Goal: Information Seeking & Learning: Find specific fact

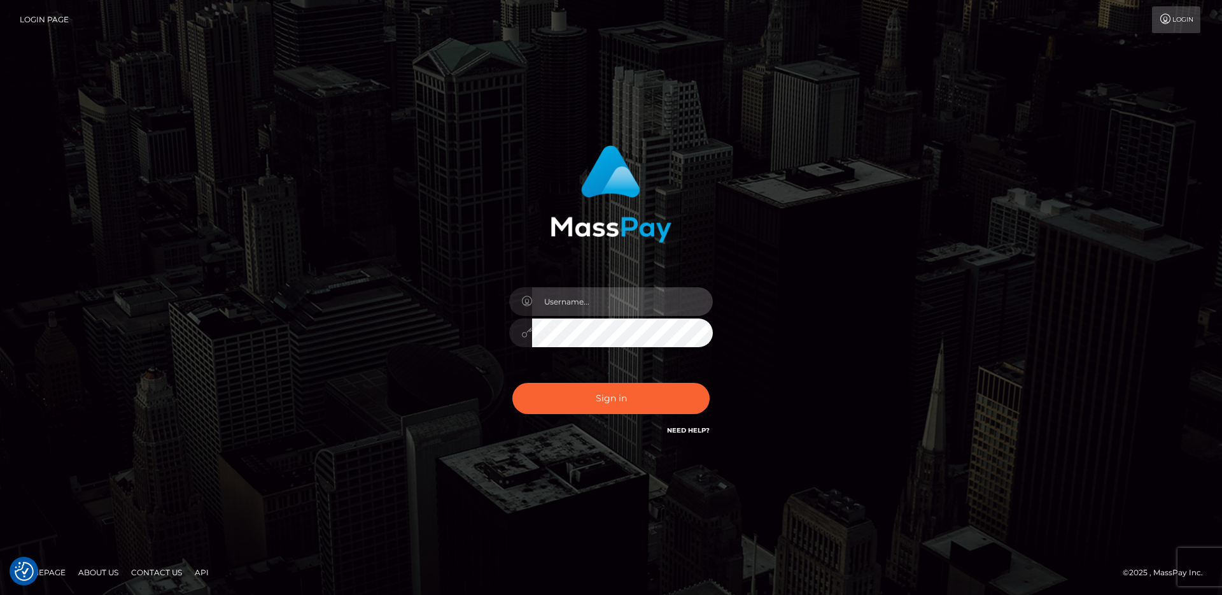
type input "egblue"
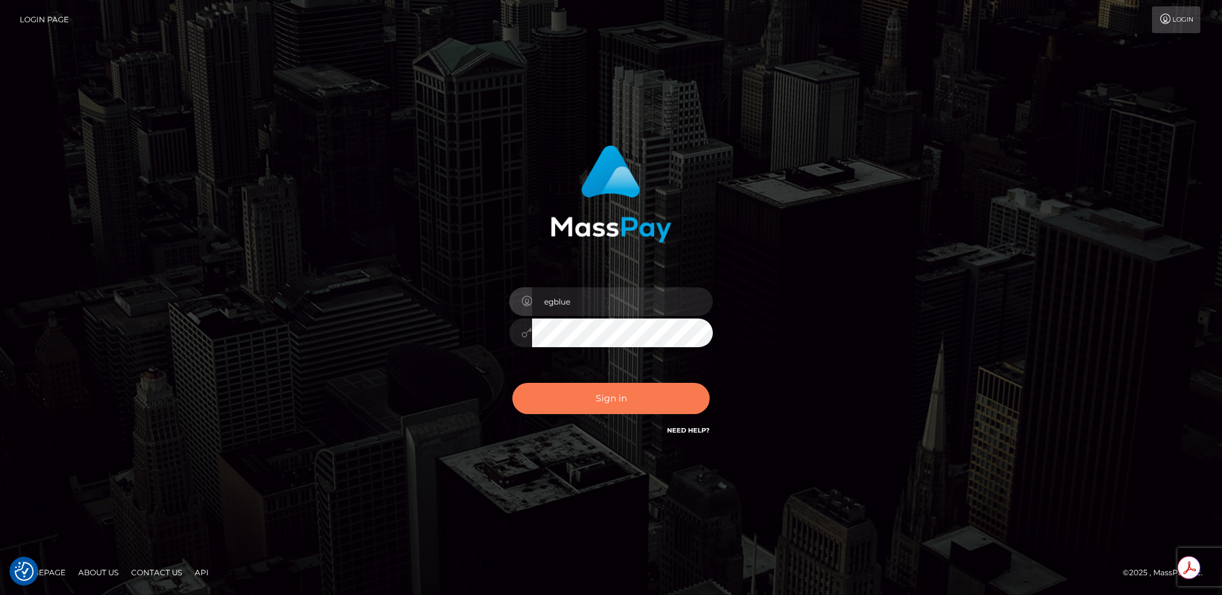
click at [635, 391] on button "Sign in" at bounding box center [611, 398] width 197 height 31
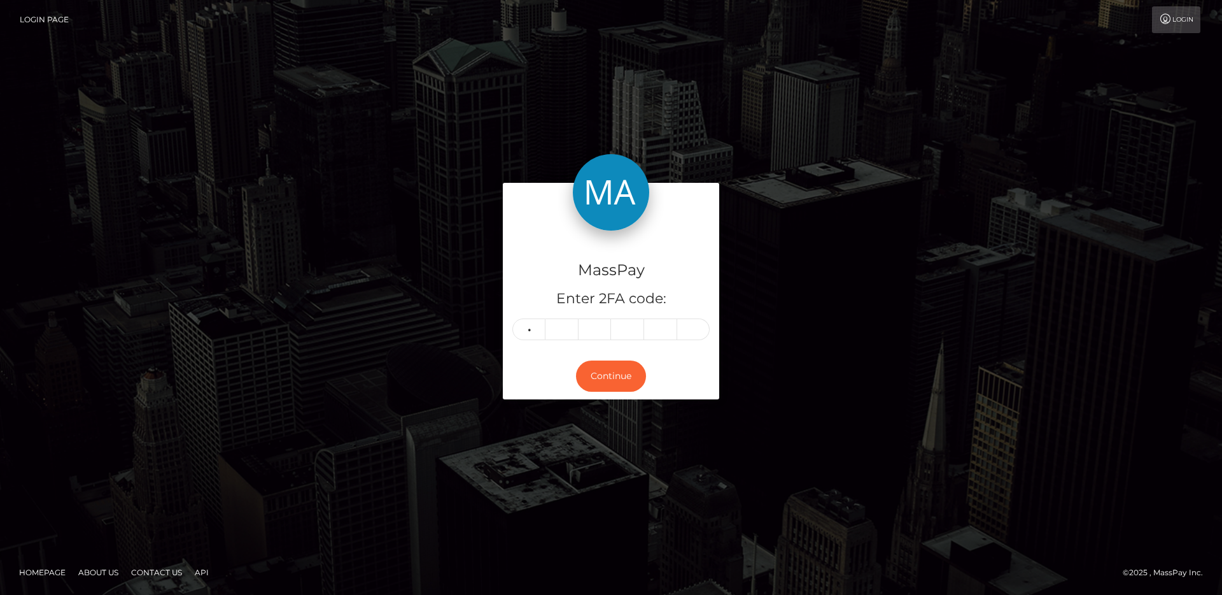
type input "8"
type input "2"
type input "6"
type input "0"
type input "3"
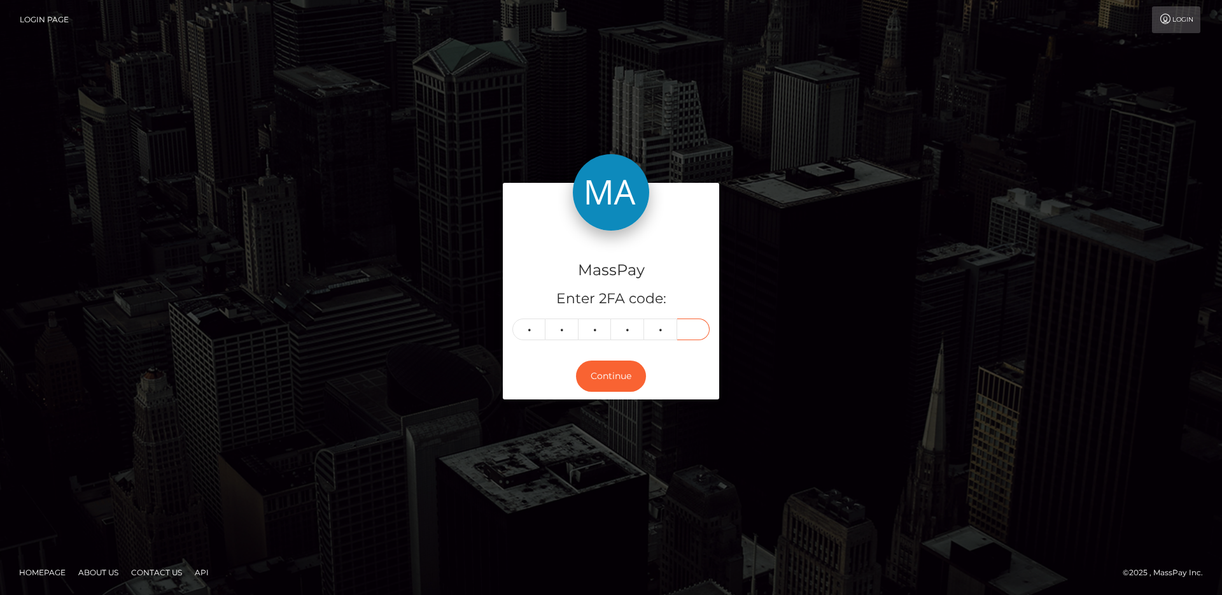
type input "3"
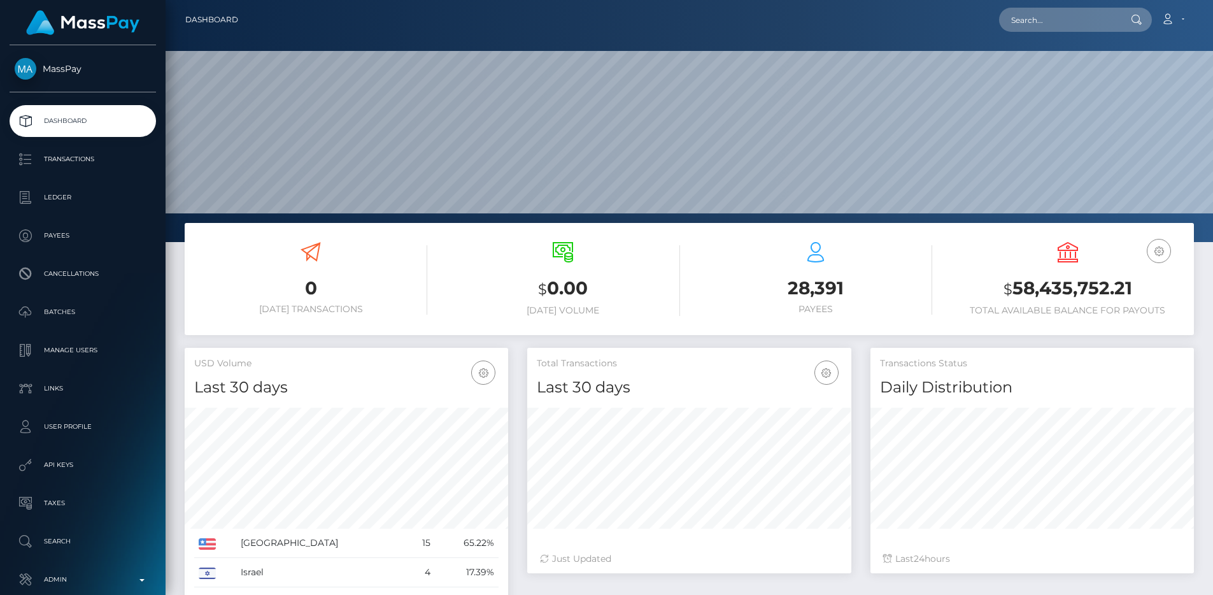
scroll to position [226, 324]
click at [1030, 13] on input "text" at bounding box center [1059, 20] width 120 height 24
paste input "01d47836-6838-11f0-a026-06178c1a380f"
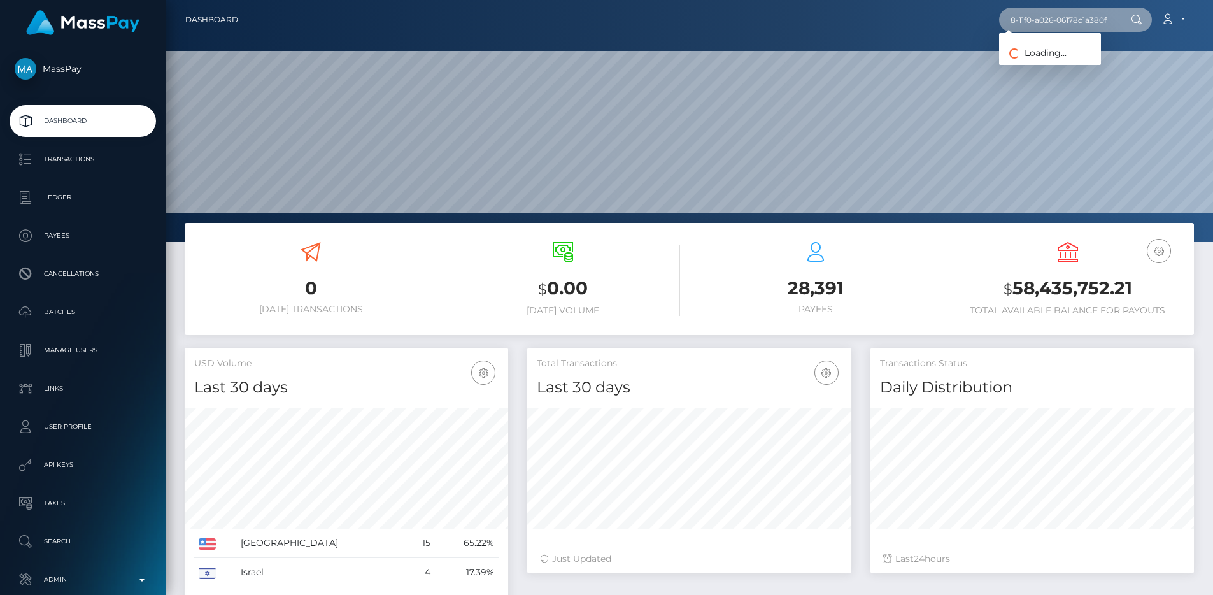
type input "01d47836-6838-11f0-a026-06178c1a380f"
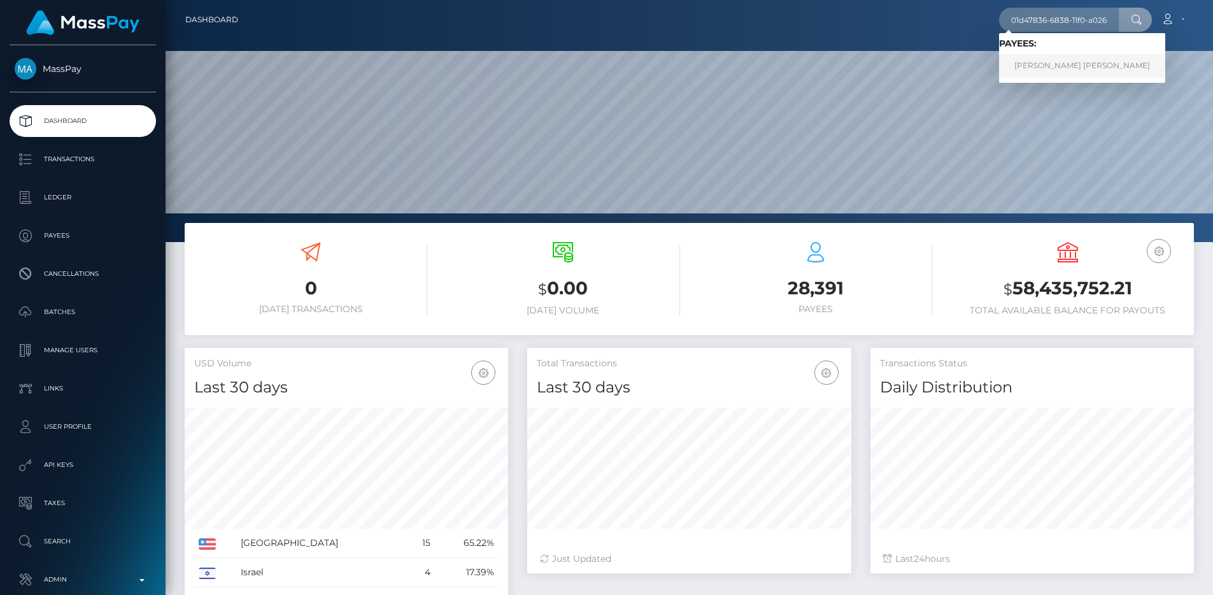
click at [1043, 66] on link "MARLON FABIAN CLAVIJO LOPEZ" at bounding box center [1082, 66] width 166 height 24
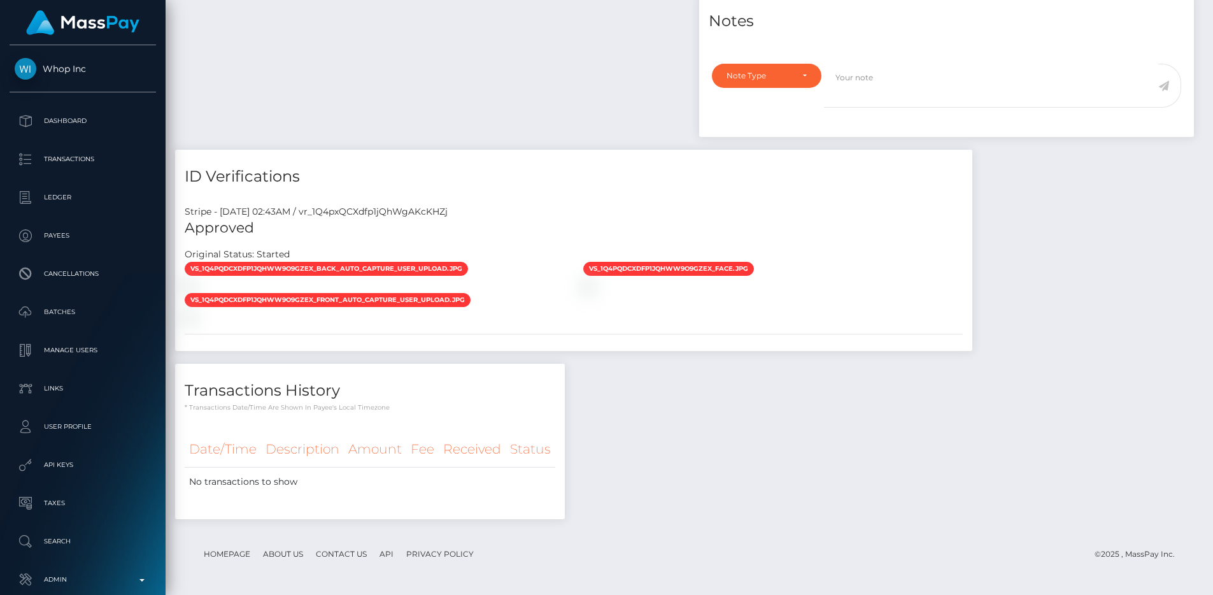
scroll to position [153, 324]
click at [94, 131] on link "Dashboard" at bounding box center [83, 121] width 146 height 32
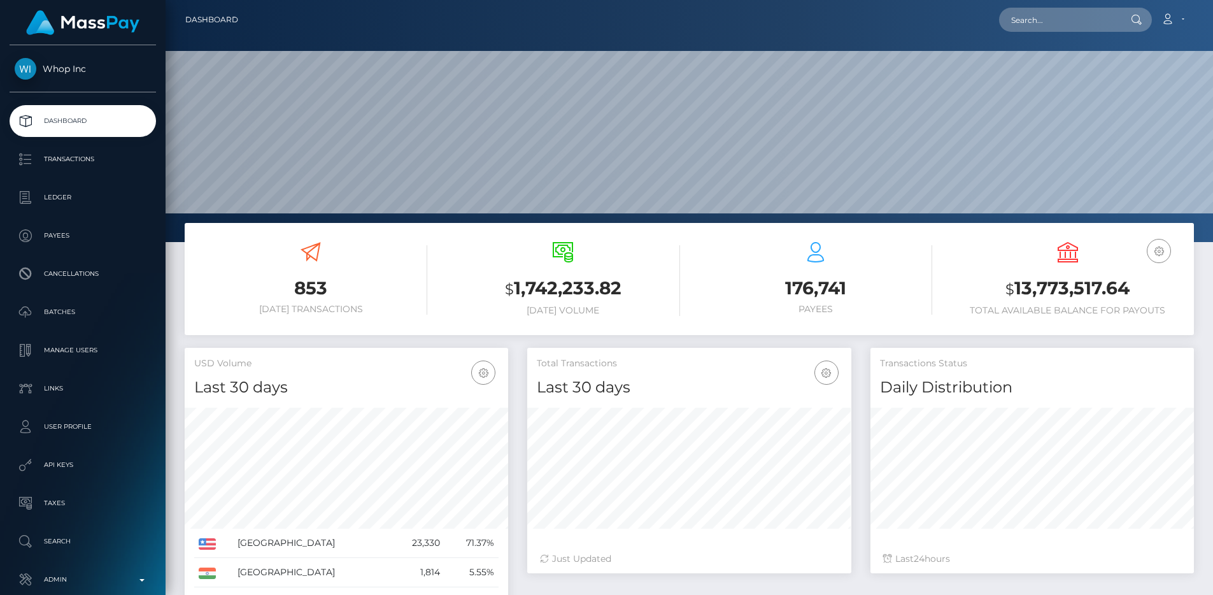
scroll to position [226, 324]
click at [638, 273] on div "$ 1,742,233.82 Today Volume" at bounding box center [562, 279] width 233 height 74
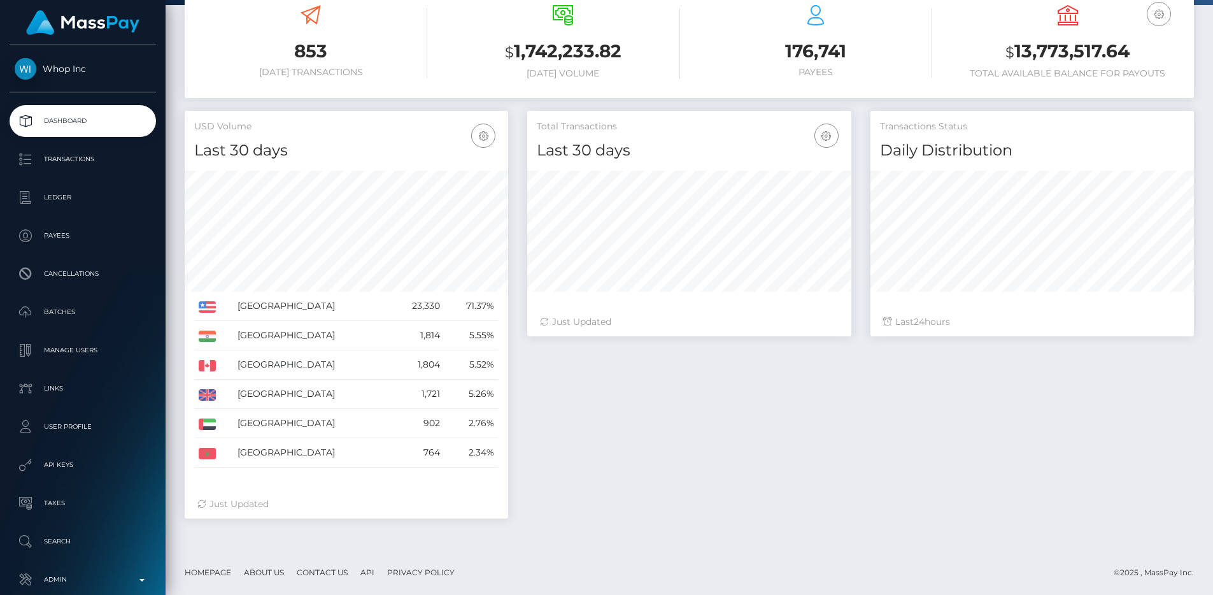
scroll to position [0, 0]
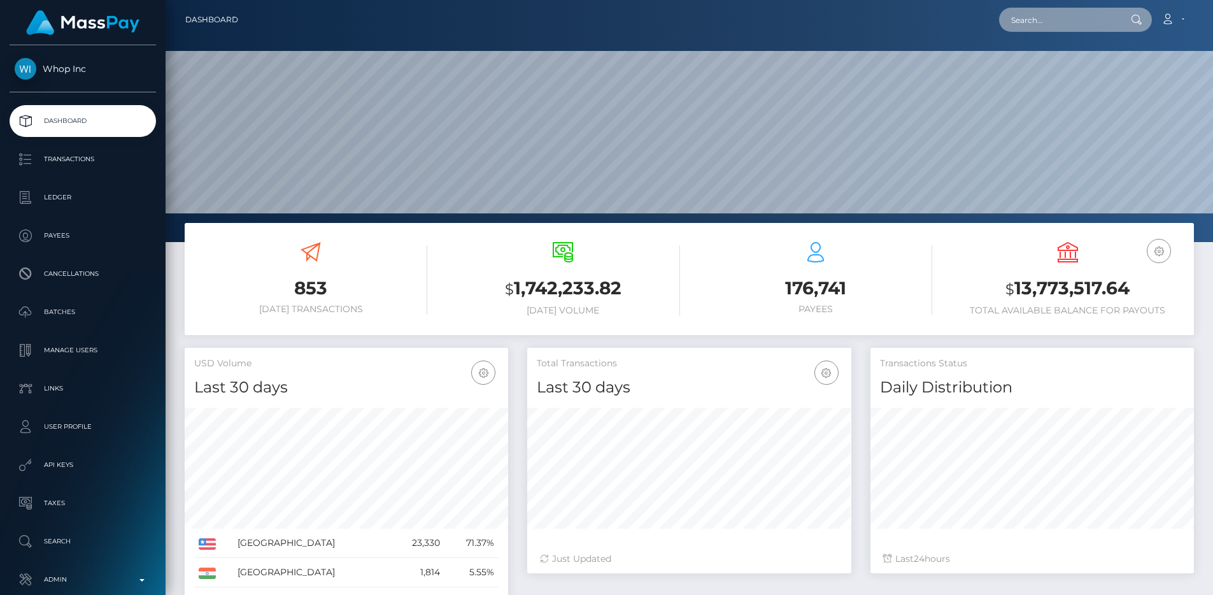
click at [1067, 10] on input "text" at bounding box center [1059, 20] width 120 height 24
paste input "pout_pBTtFnkZriX7q"
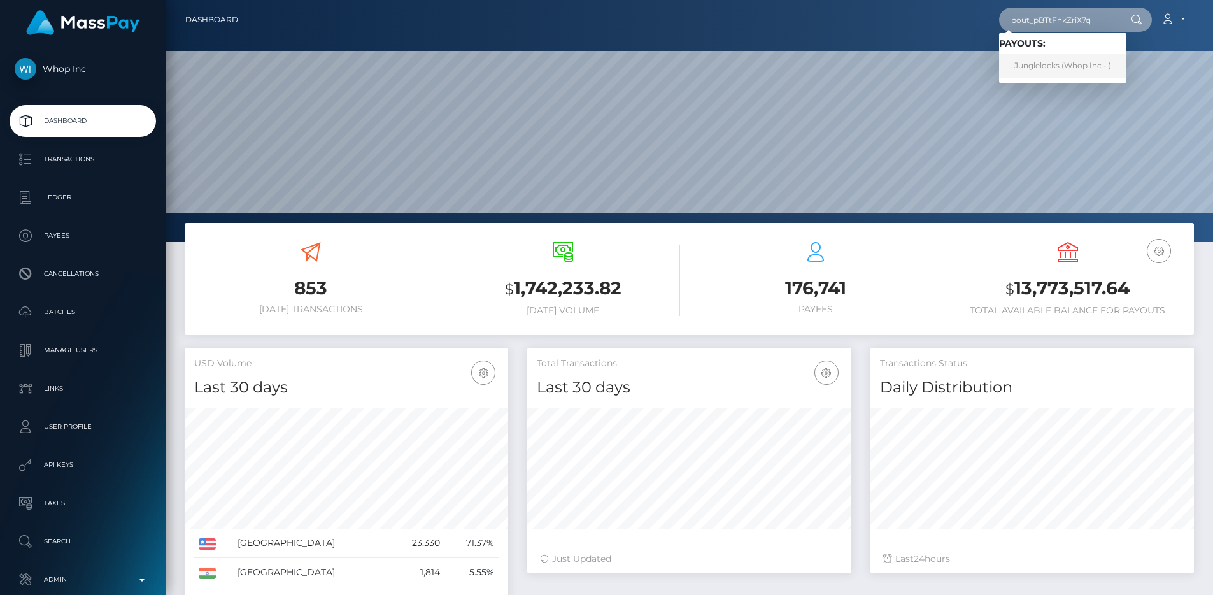
type input "pout_pBTtFnkZriX7q"
click at [1058, 71] on link "Junglelocks (Whop Inc - )" at bounding box center [1062, 66] width 127 height 24
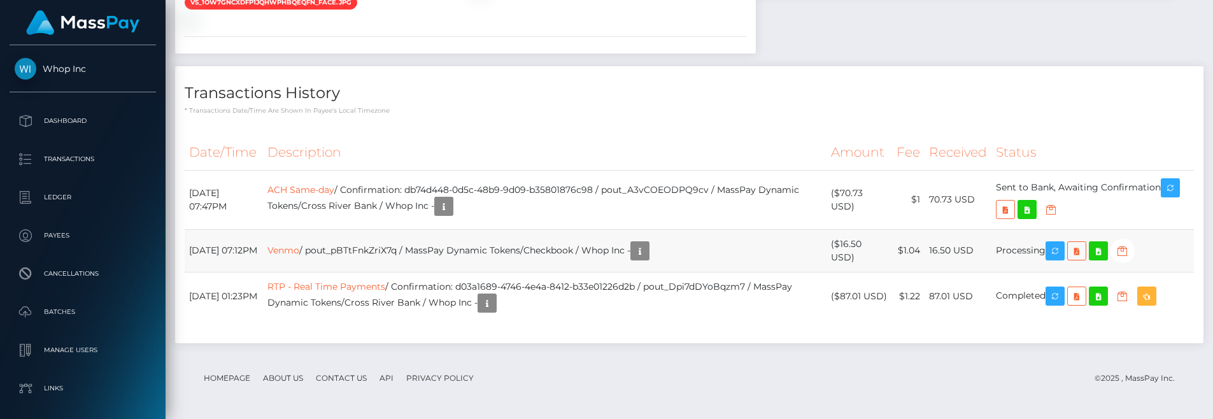
scroll to position [1765, 0]
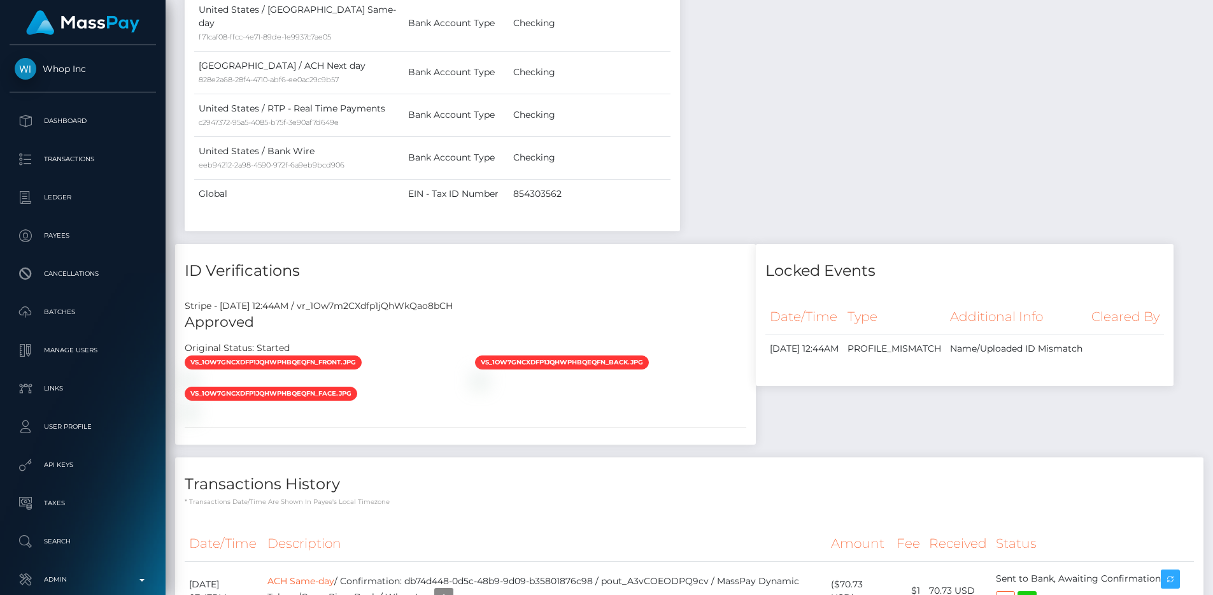
scroll to position [0, 0]
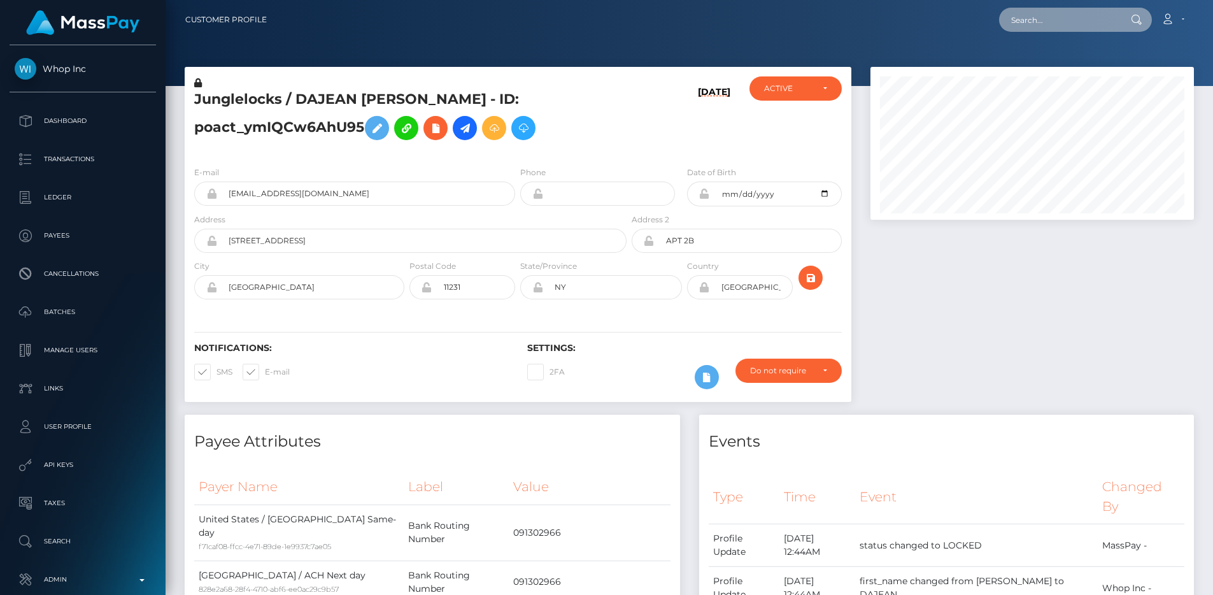
click at [1035, 19] on input "text" at bounding box center [1059, 20] width 120 height 24
paste input "pout_5Rdy7q5FGs5et"
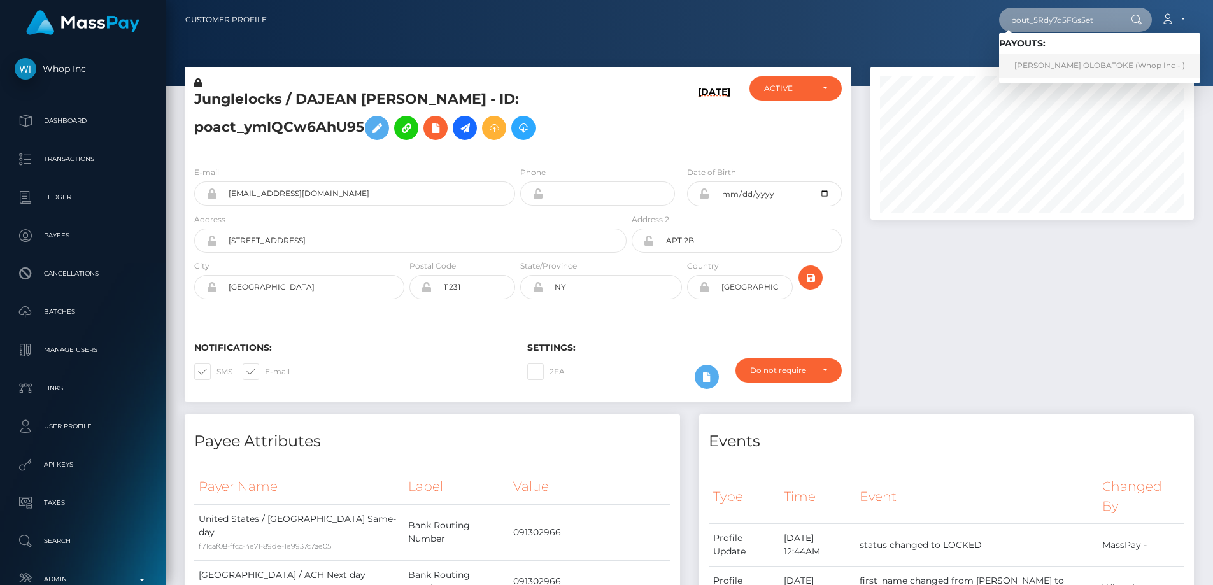
type input "pout_5Rdy7q5FGs5et"
click at [1048, 54] on link "ADESHOLA REBEC OLOBATOKE (Whop Inc - )" at bounding box center [1099, 66] width 201 height 24
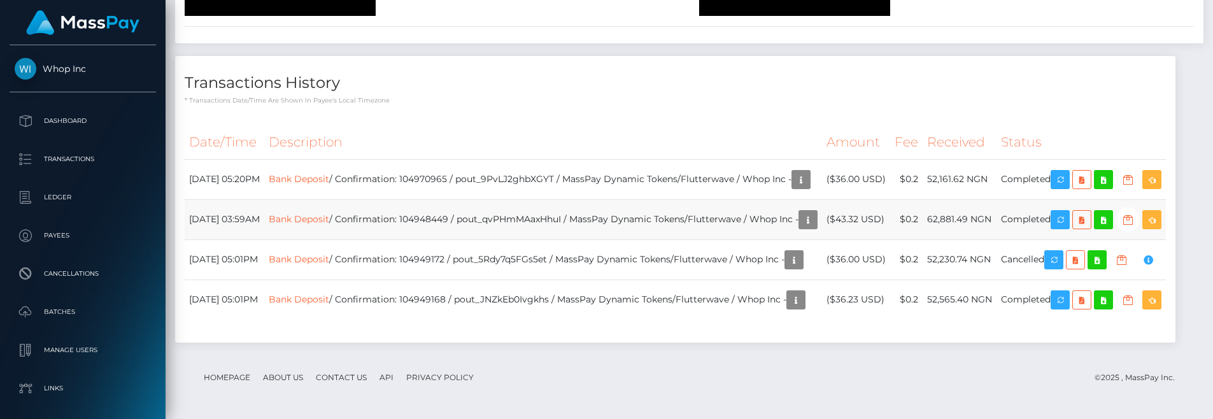
scroll to position [3405, 0]
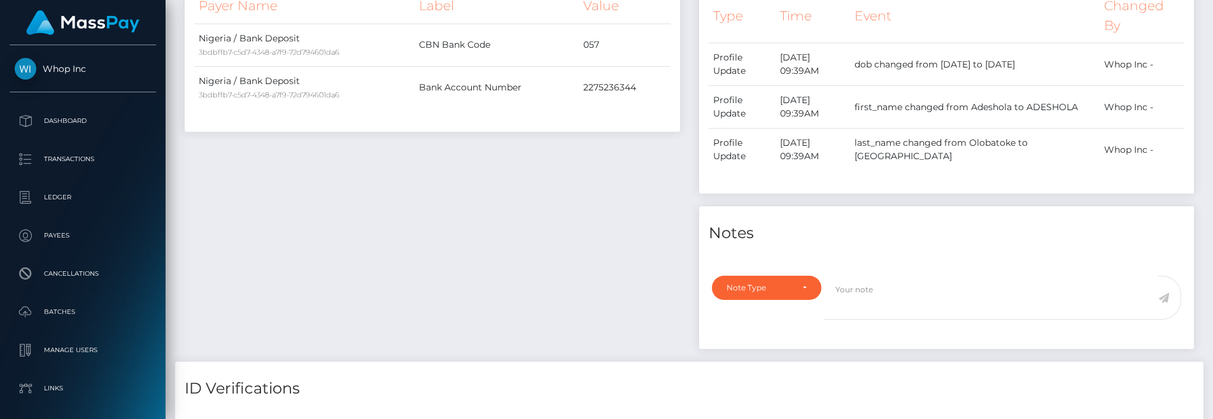
scroll to position [0, 0]
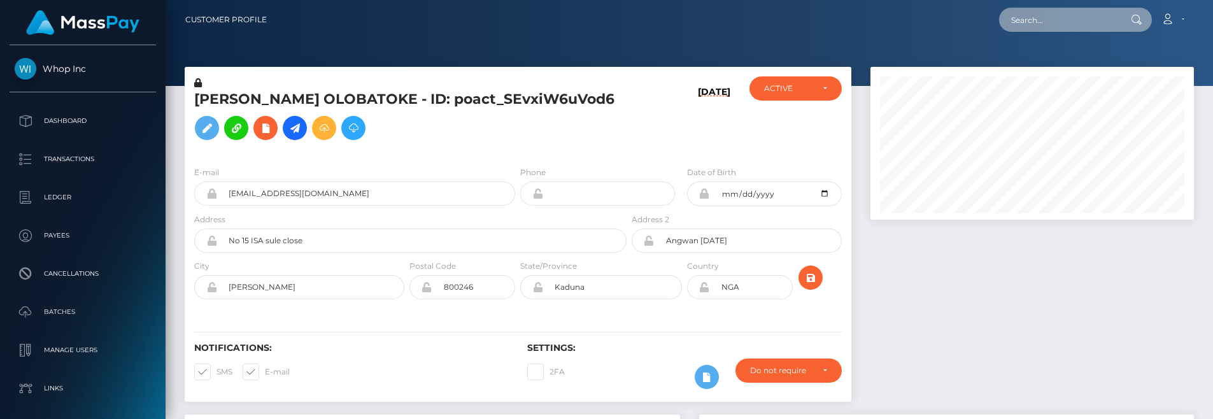
click at [1052, 18] on input "text" at bounding box center [1059, 20] width 120 height 24
paste input "DISBURSE FAILED: You have exceeded your daily limit of 1000.00 USD to NGN for t…"
click at [1040, 24] on input "DISBURSE FAILED: You have exceeded your daily limit of 1000.00 USD to NGN for t…" at bounding box center [1059, 20] width 120 height 24
paste input "pout_ft68jeEdnDtum"
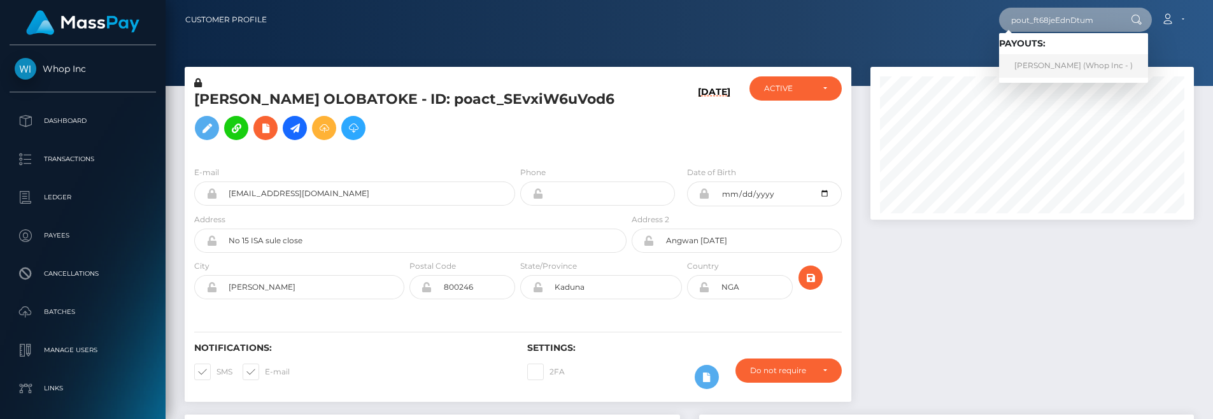
type input "pout_ft68jeEdnDtum"
click at [1040, 69] on link "[PERSON_NAME] (Whop Inc - )" at bounding box center [1073, 66] width 149 height 24
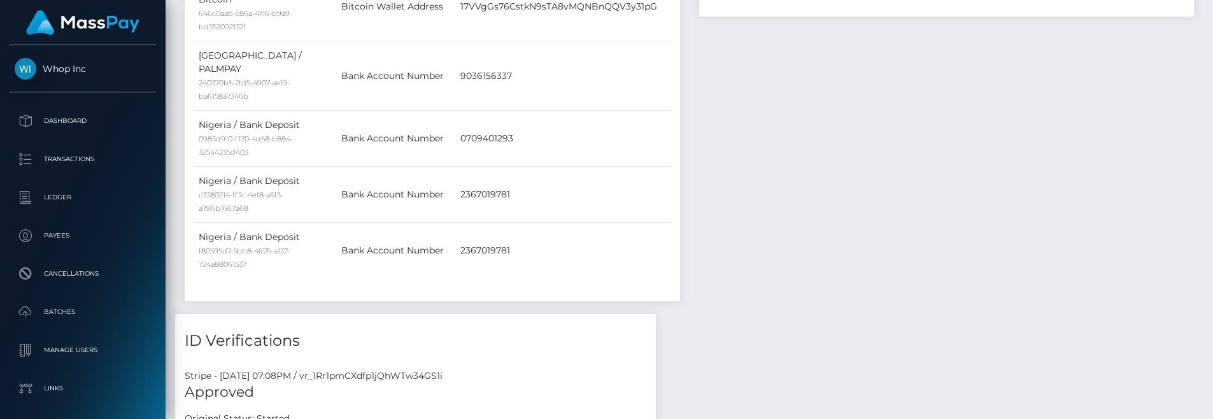
scroll to position [1408, 0]
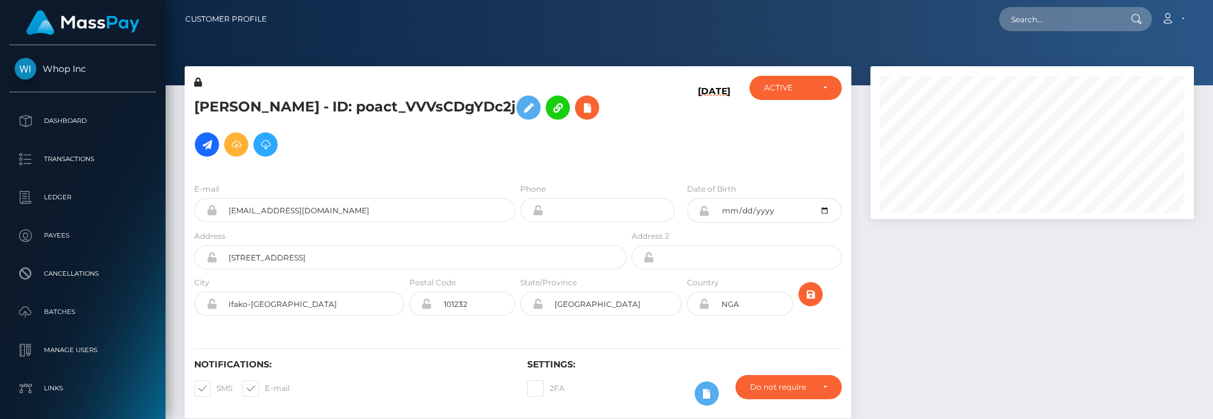
scroll to position [0, 0]
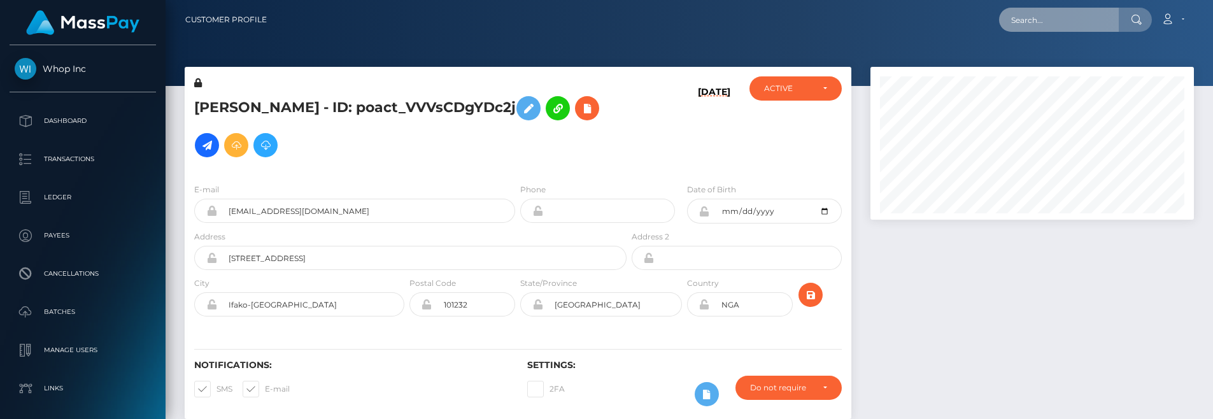
click at [1048, 27] on input "text" at bounding box center [1059, 20] width 120 height 24
paste input "77597093"
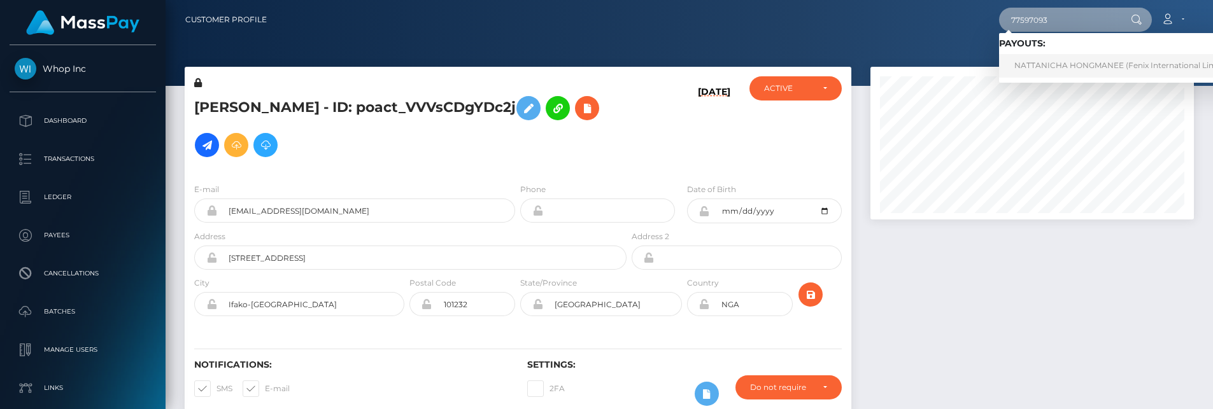
type input "77597093"
click at [1053, 71] on link "NATTANICHA HONGMANEE (Fenix International Limited - )" at bounding box center [1127, 66] width 257 height 24
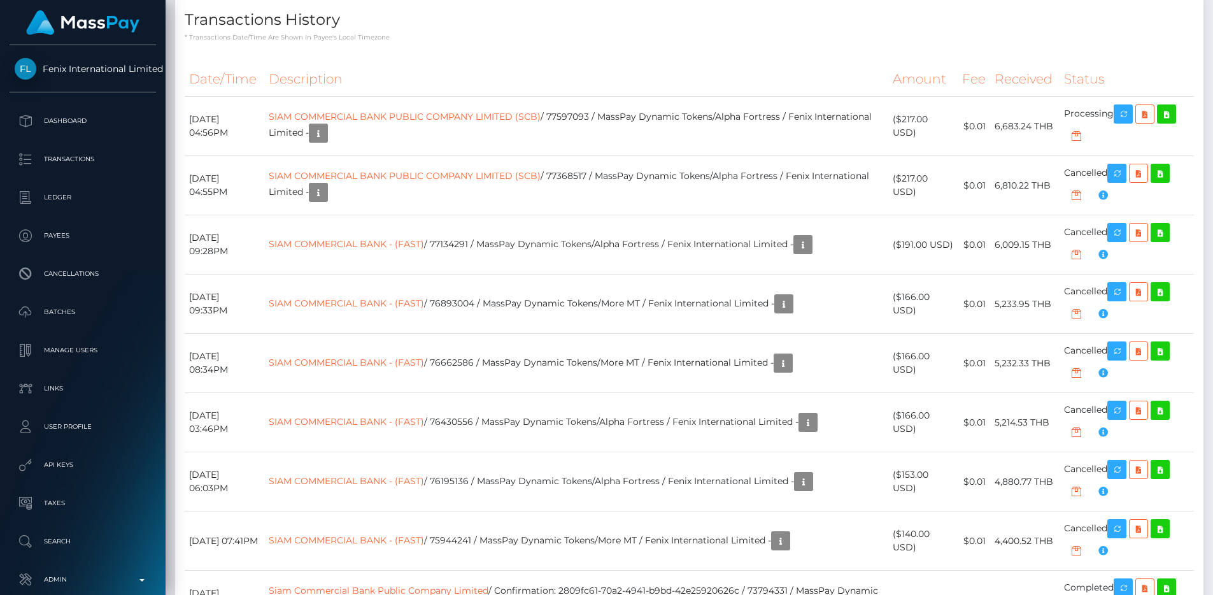
scroll to position [153, 324]
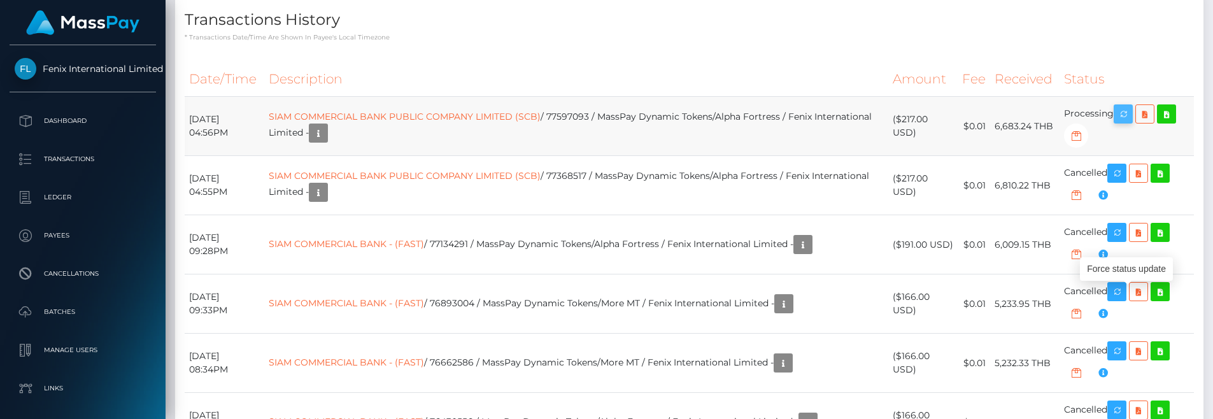
click at [1120, 122] on icon "button" at bounding box center [1122, 114] width 15 height 16
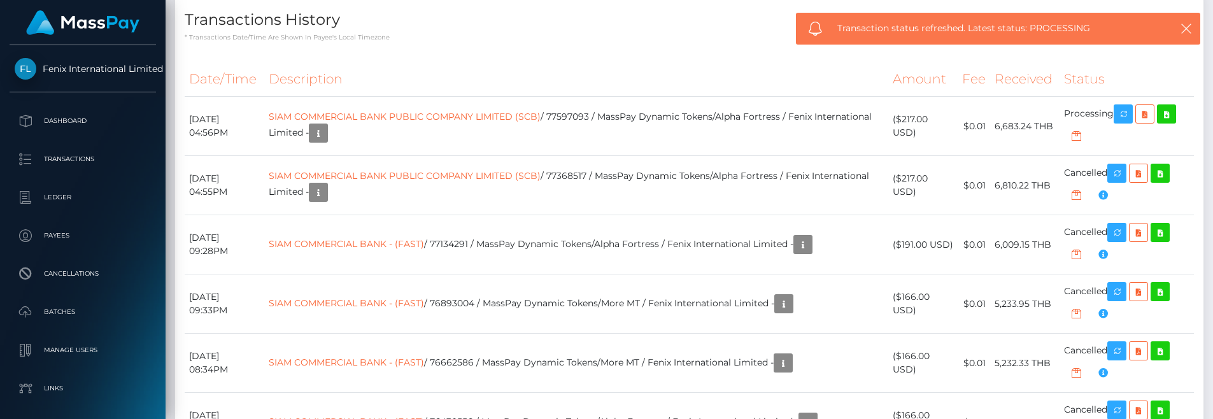
click at [738, 31] on h4 "Transactions History" at bounding box center [689, 20] width 1009 height 22
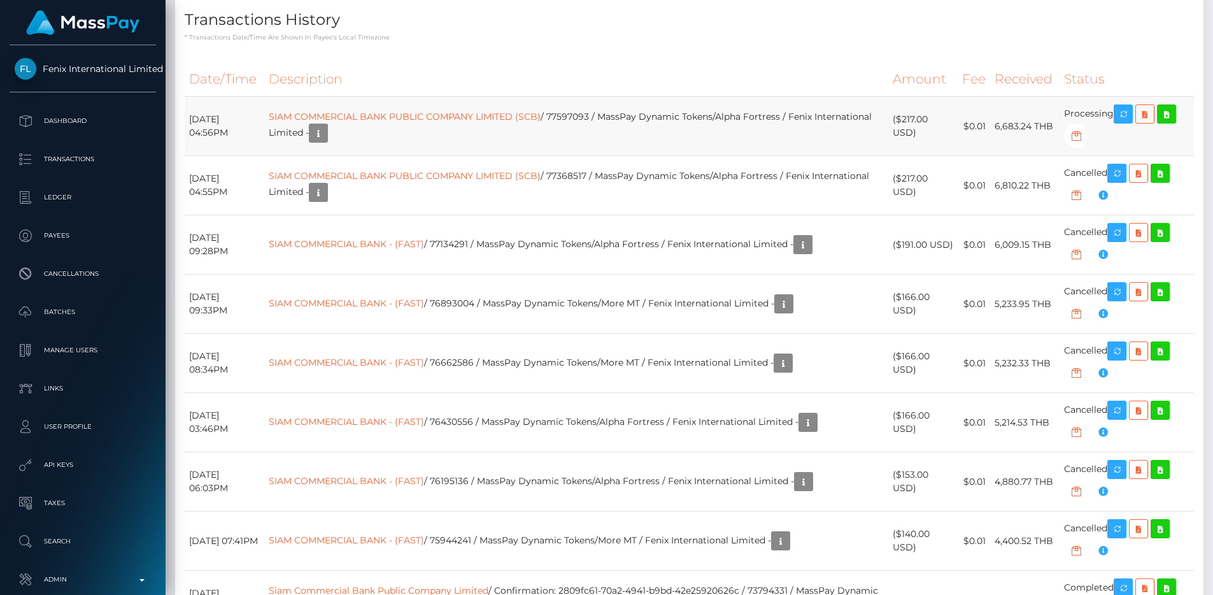
click at [612, 156] on td "SIAM COMMERCIAL BANK PUBLIC COMPANY LIMITED (SCB) / 77597093 / MassPay Dynamic …" at bounding box center [576, 126] width 624 height 59
copy td "77597093"
